Goal: Information Seeking & Learning: Learn about a topic

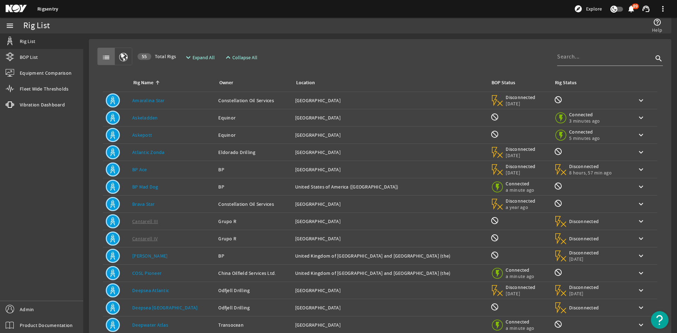
click at [171, 122] on td "Rig Name: Askeladden" at bounding box center [172, 117] width 86 height 17
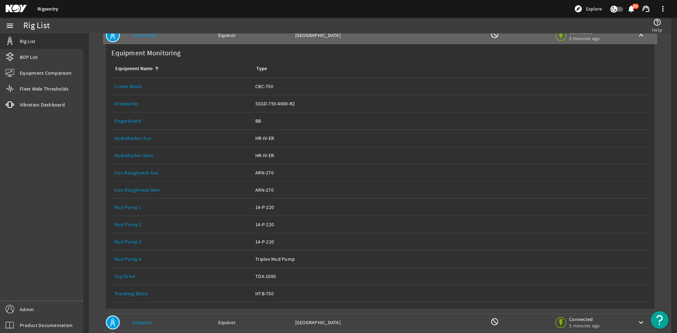
scroll to position [70, 0]
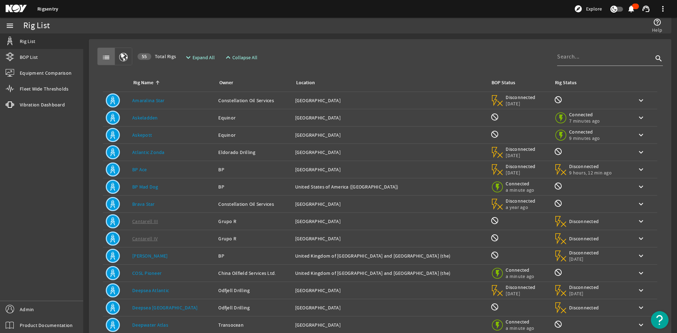
click at [161, 116] on div "Rig Name: Askeladden" at bounding box center [172, 117] width 80 height 7
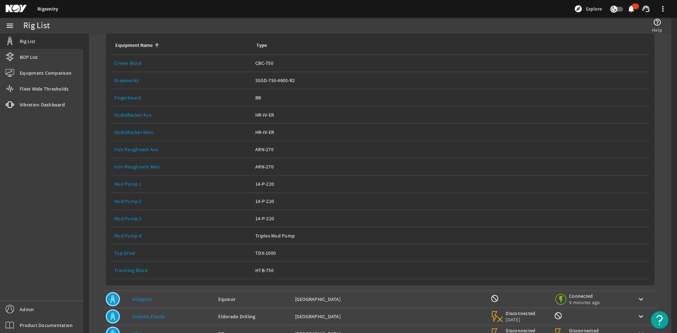
scroll to position [70, 0]
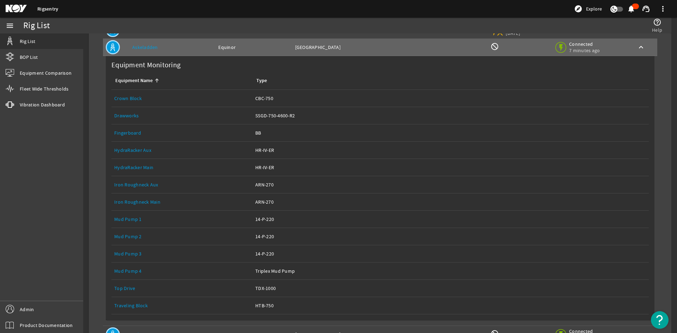
click at [131, 113] on link "Drawworks" at bounding box center [126, 115] width 24 height 6
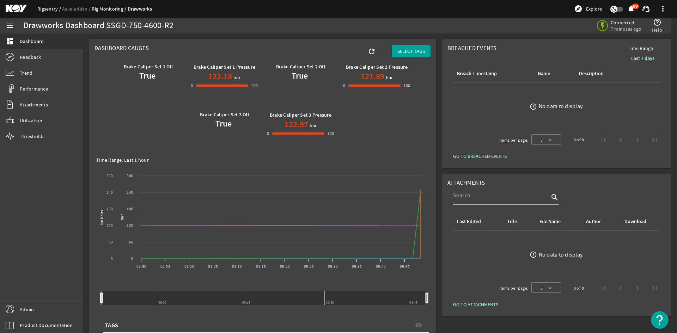
click at [42, 10] on link "Rigsentry" at bounding box center [49, 9] width 25 height 6
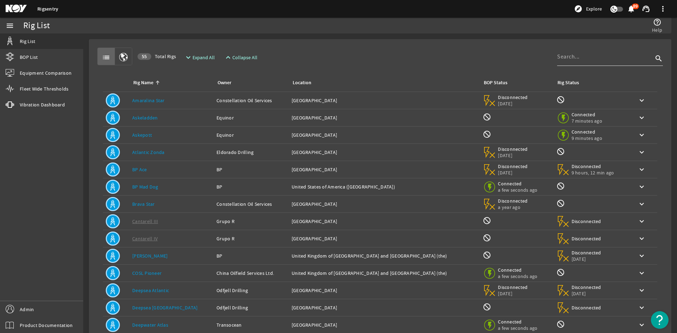
click at [585, 62] on div at bounding box center [605, 57] width 96 height 18
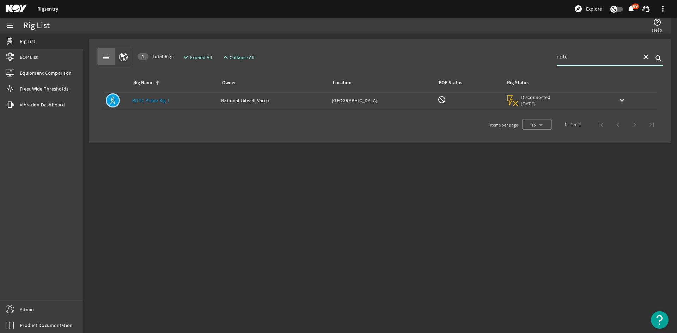
type input "rdtc"
click at [196, 105] on td "Rig Name: RDTC Prime Rig 1" at bounding box center [173, 100] width 89 height 17
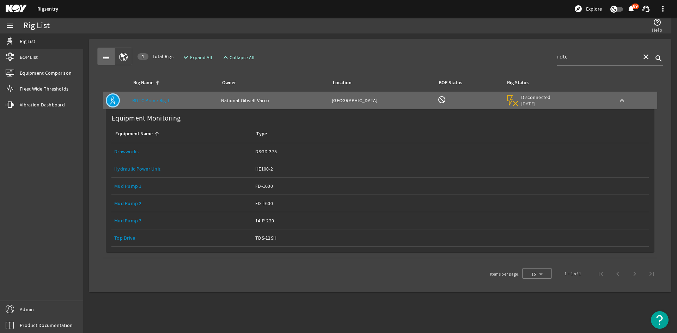
click at [121, 149] on link "Drawworks" at bounding box center [126, 151] width 24 height 6
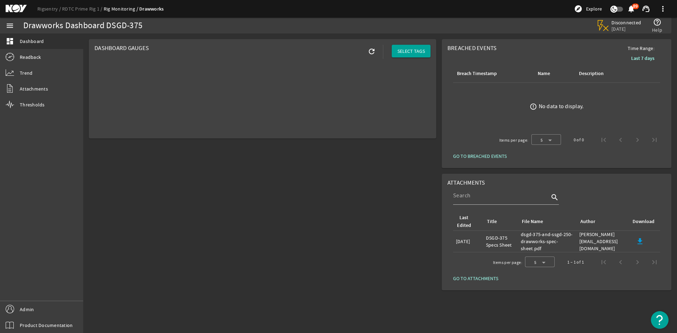
drag, startPoint x: 155, startPoint y: 25, endPoint x: 26, endPoint y: 29, distance: 129.0
click at [24, 28] on div "Drawworks Dashboard DSGD-375" at bounding box center [194, 25] width 343 height 7
copy div "Drawworks Dashboard DSGD-375"
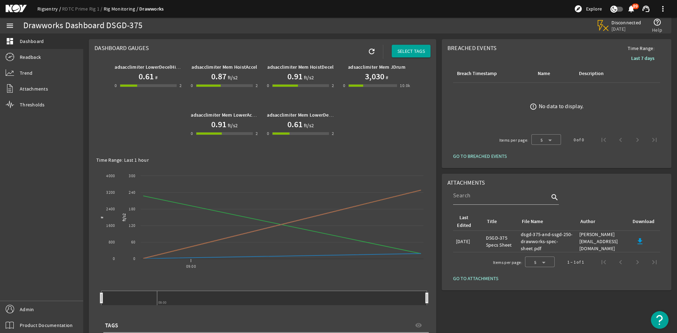
click at [51, 9] on link "Rigsentry" at bounding box center [49, 9] width 25 height 6
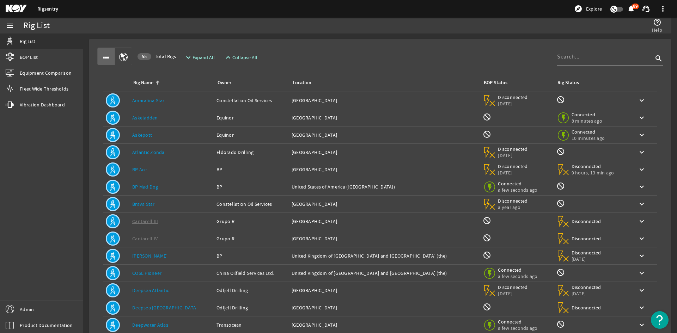
drag, startPoint x: 179, startPoint y: 120, endPoint x: 180, endPoint y: 125, distance: 5.1
click at [179, 120] on div "Rig Name: Askeladden" at bounding box center [171, 117] width 79 height 7
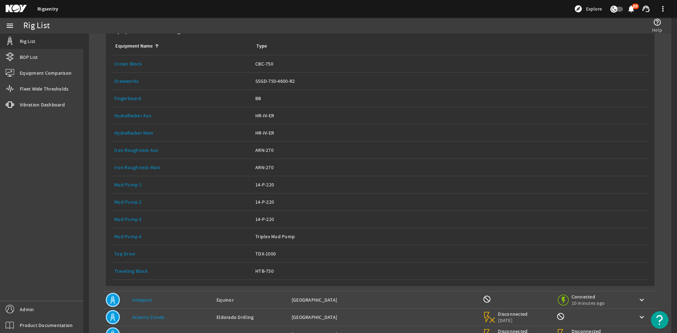
scroll to position [106, 0]
click at [133, 76] on link "Equipment Name: Drawworks" at bounding box center [181, 80] width 135 height 17
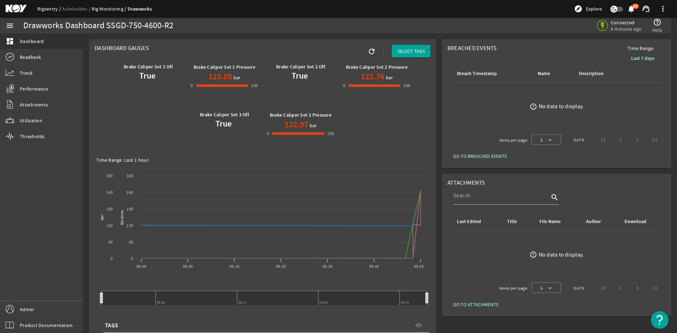
click at [44, 8] on link "Rigsentry" at bounding box center [49, 9] width 25 height 6
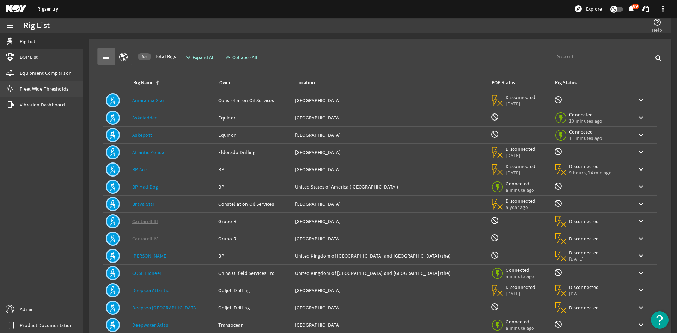
click at [55, 88] on span "Fleet Wide Thresholds" at bounding box center [44, 88] width 49 height 7
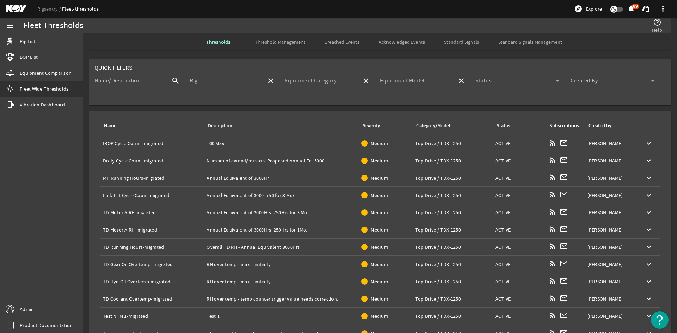
click at [317, 81] on mat-label "Equipment Category" at bounding box center [310, 80] width 51 height 7
click at [317, 81] on input "Equipment Category" at bounding box center [320, 83] width 71 height 8
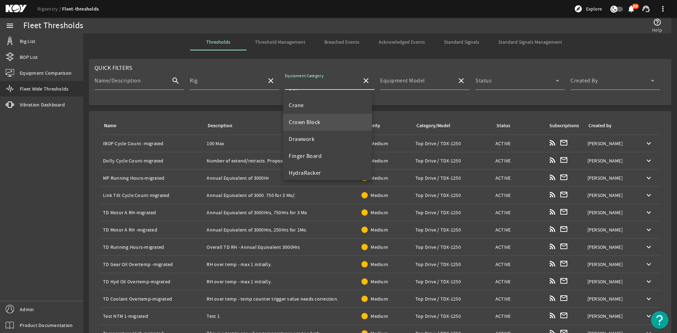
scroll to position [70, 0]
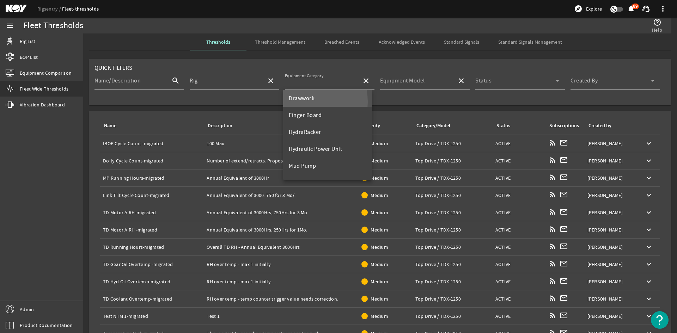
click at [302, 102] on span "Drawwork" at bounding box center [302, 98] width 26 height 8
type input "Drawwork"
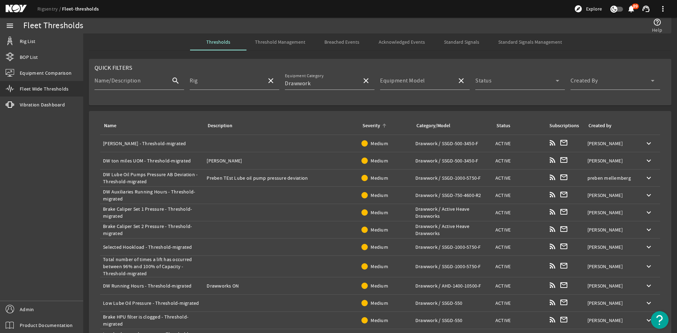
click at [367, 126] on div "Severity" at bounding box center [371, 126] width 18 height 8
click at [365, 127] on div "Severity" at bounding box center [371, 126] width 18 height 8
click at [137, 128] on div "Name" at bounding box center [150, 126] width 95 height 8
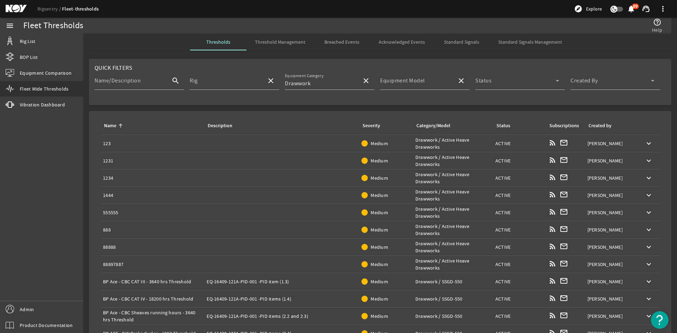
click at [137, 129] on div "Name" at bounding box center [150, 126] width 95 height 8
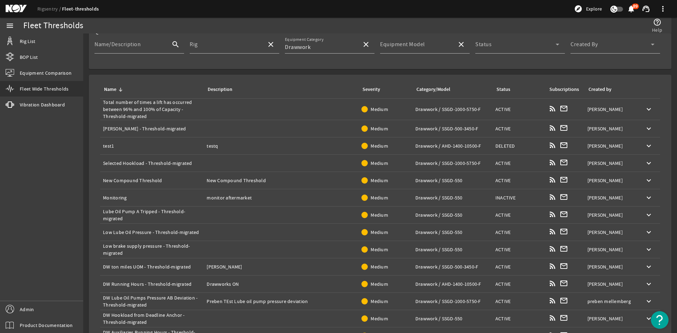
scroll to position [70, 0]
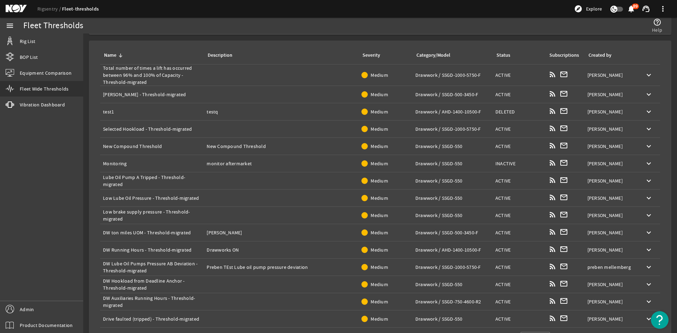
drag, startPoint x: 173, startPoint y: 96, endPoint x: 100, endPoint y: 96, distance: 72.2
click at [100, 96] on td "Name: [PERSON_NAME] - Threshold-migrated" at bounding box center [152, 94] width 104 height 17
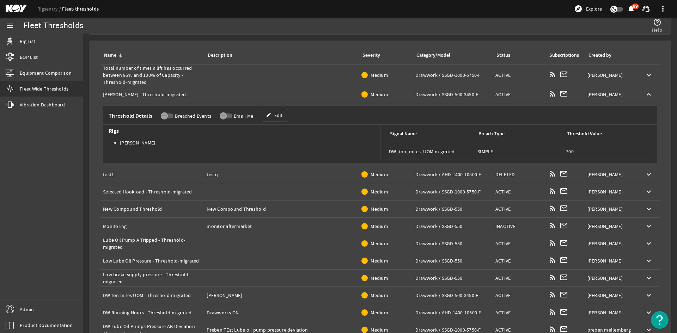
copy div "[PERSON_NAME] - Threshold-migrated"
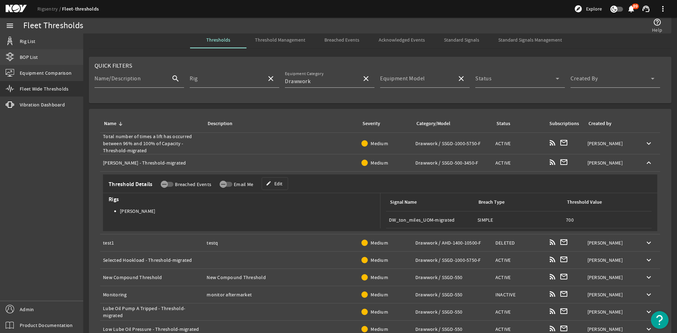
scroll to position [0, 0]
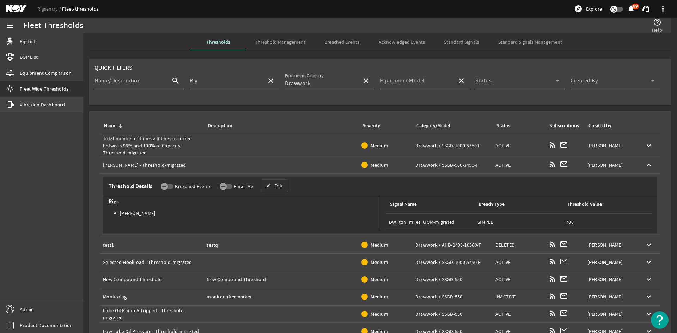
click at [40, 103] on span "Vibration Dashboard" at bounding box center [42, 104] width 45 height 7
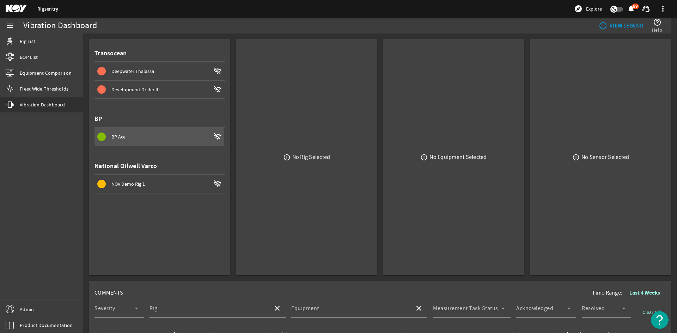
click at [147, 139] on div "BP Ace" at bounding box center [160, 136] width 99 height 7
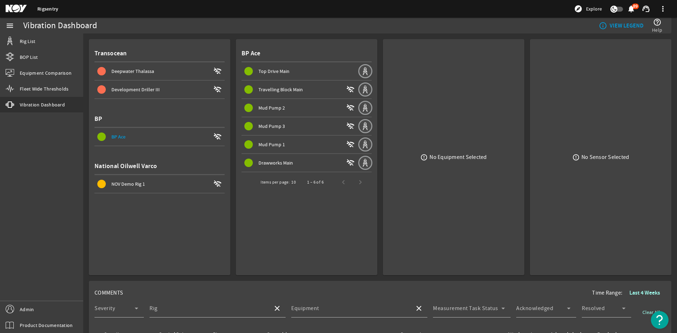
click at [292, 165] on div "Drawworks Main" at bounding box center [300, 162] width 85 height 7
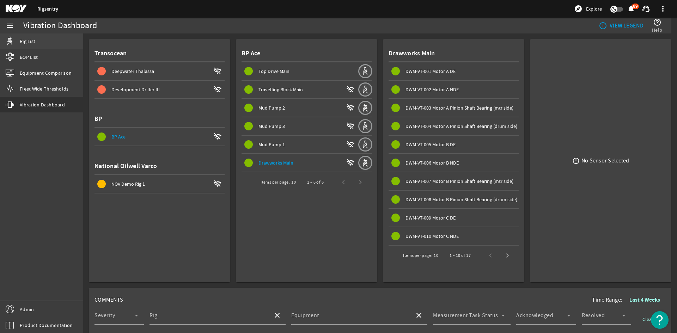
click at [33, 45] on link "Rig List" at bounding box center [41, 41] width 83 height 16
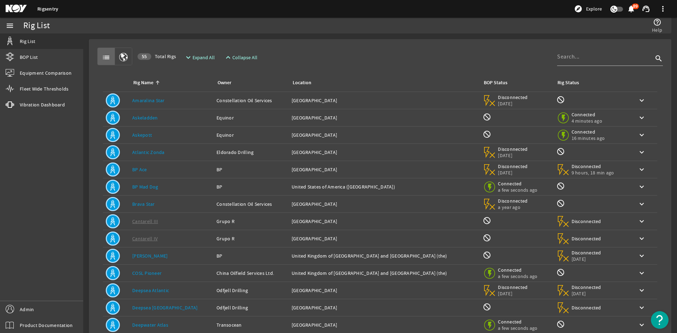
click at [166, 127] on td "Rig Name: Askepott" at bounding box center [171, 135] width 84 height 17
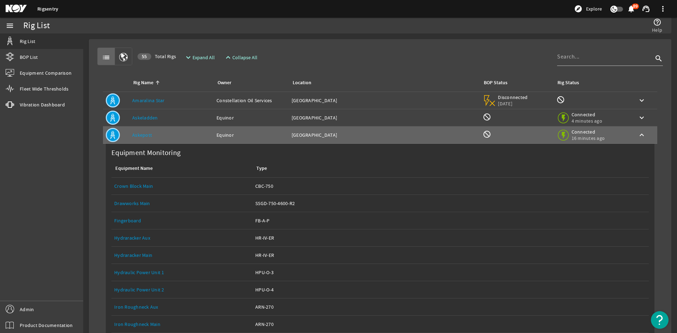
click at [175, 115] on div "Rig Name: Askeladden" at bounding box center [171, 117] width 79 height 7
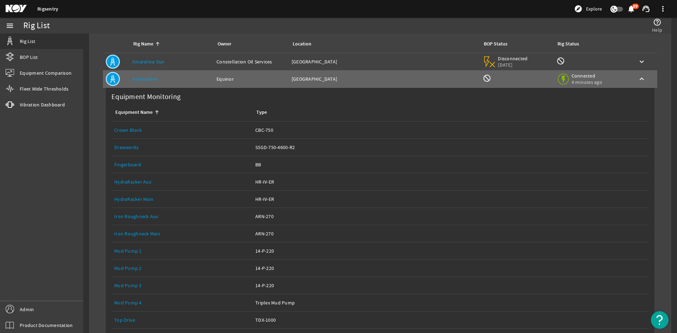
scroll to position [106, 0]
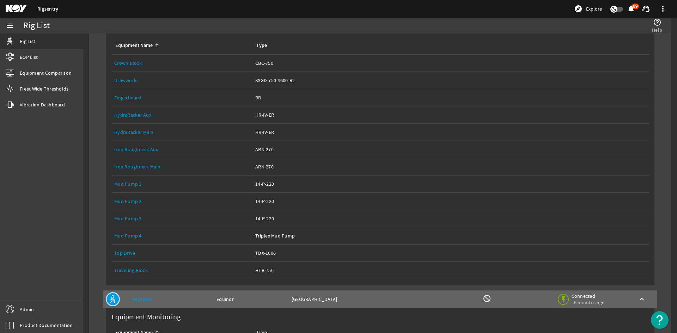
click at [129, 85] on link "Equipment Name: Drawworks" at bounding box center [181, 80] width 135 height 17
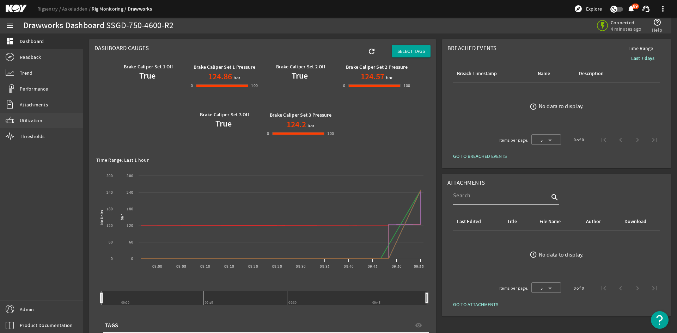
click at [55, 126] on link "Utilization" at bounding box center [41, 121] width 83 height 16
click at [39, 93] on link "Performance" at bounding box center [41, 89] width 83 height 16
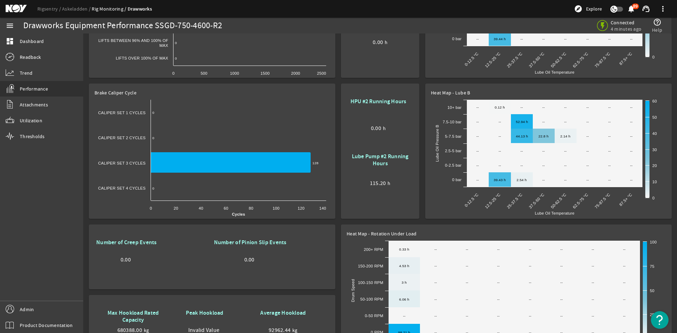
scroll to position [220, 0]
click at [330, 100] on div "Created with Highcharts 11.1.0 Cycles 0 ​ 0 0 ​ 0 128 ​ 128 0 ​ 0 Caliper Set 1…" at bounding box center [211, 156] width 235 height 132
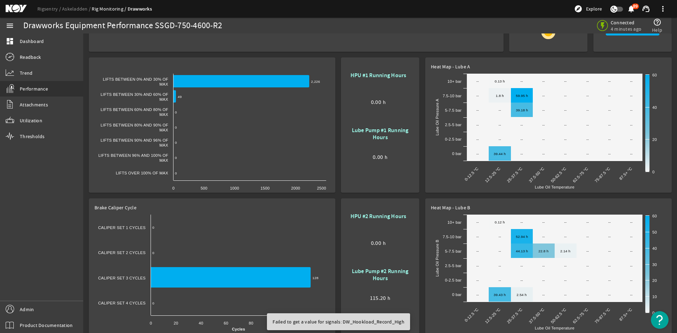
scroll to position [0, 0]
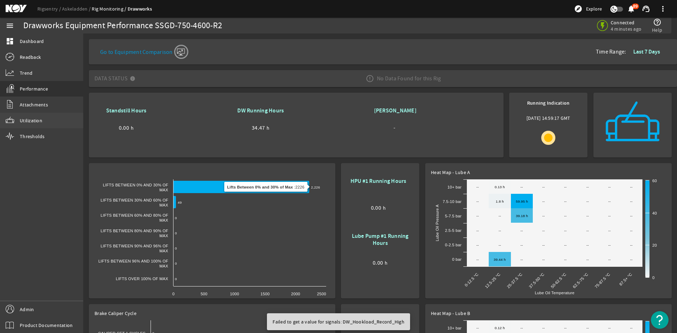
drag, startPoint x: 54, startPoint y: 119, endPoint x: 77, endPoint y: 125, distance: 24.5
click at [54, 119] on link "Utilization" at bounding box center [41, 121] width 83 height 16
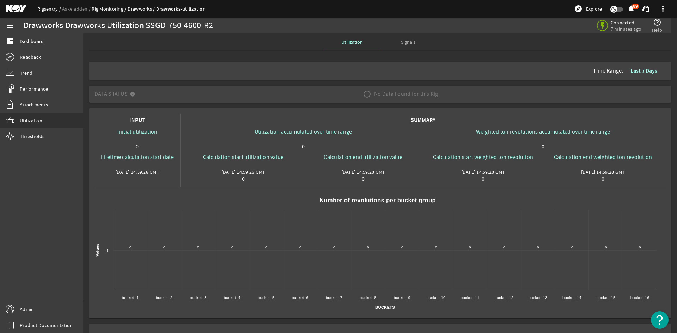
click at [55, 8] on link "Rigsentry" at bounding box center [49, 9] width 25 height 6
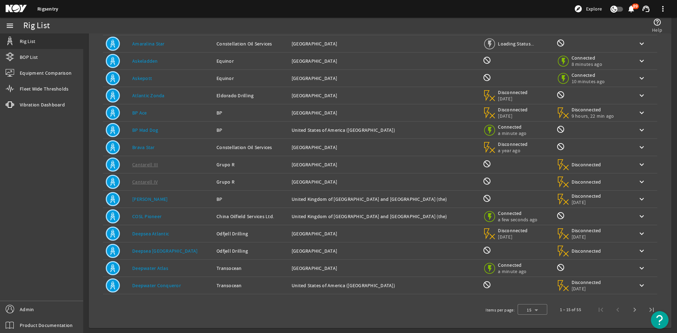
scroll to position [57, 0]
click at [537, 308] on div at bounding box center [532, 309] width 30 height 17
click at [518, 289] on span "25" at bounding box center [521, 291] width 6 height 8
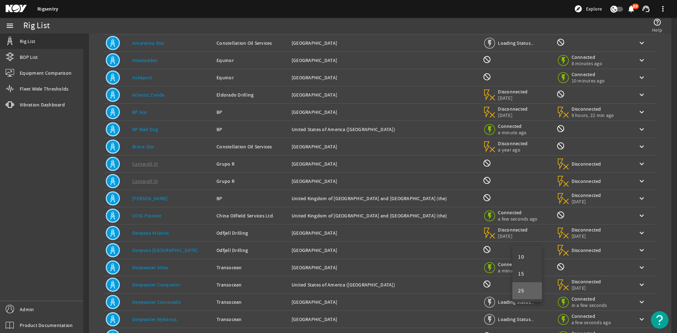
scroll to position [227, 0]
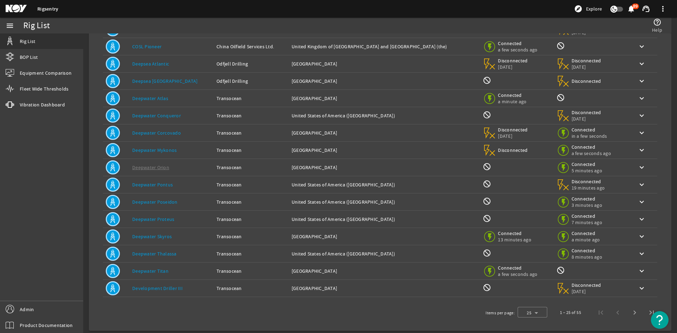
drag, startPoint x: 45, startPoint y: 263, endPoint x: 60, endPoint y: 258, distance: 15.4
click at [45, 262] on div "menu Rig List BOP List Equipment Comparison Fleet Wide Thresholds vibration Vib…" at bounding box center [41, 175] width 83 height 315
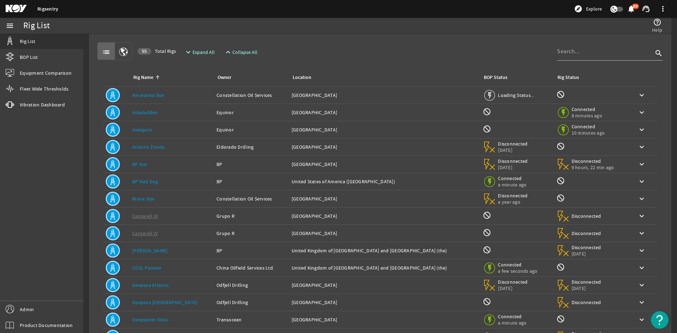
scroll to position [0, 0]
